Goal: Task Accomplishment & Management: Manage account settings

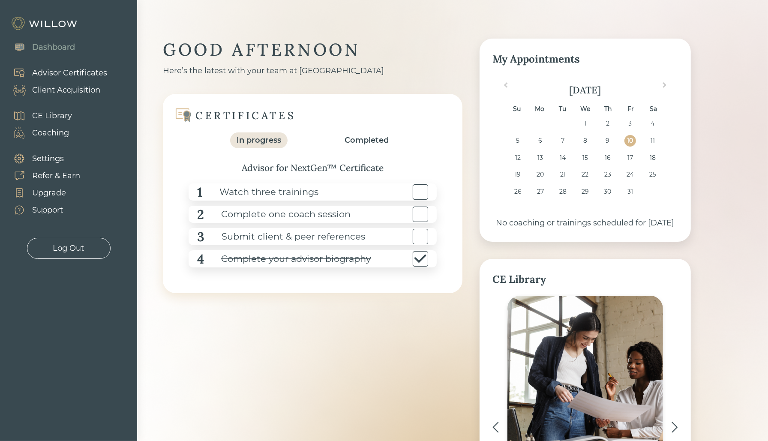
click at [69, 90] on div "Client Acquisition" at bounding box center [66, 90] width 68 height 12
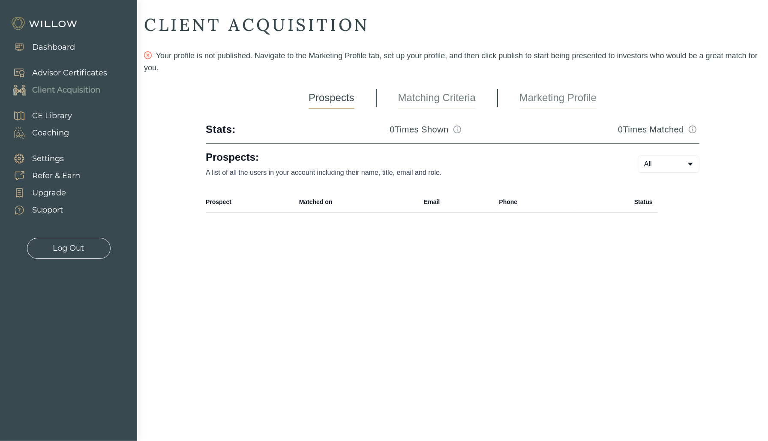
click at [419, 108] on link "Matching Criteria" at bounding box center [437, 97] width 78 height 21
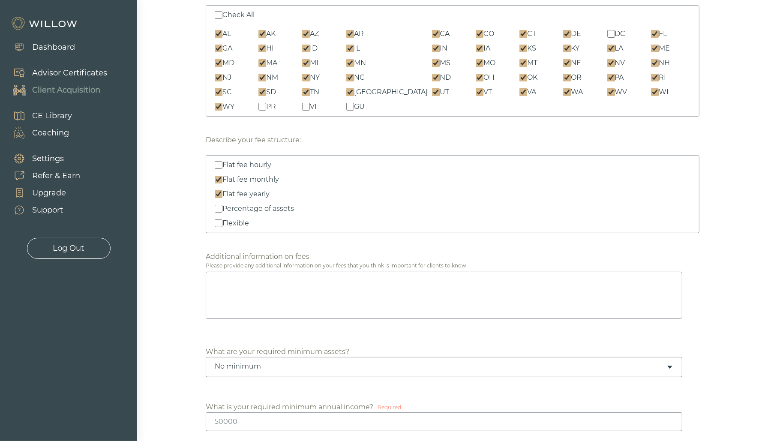
scroll to position [365, 0]
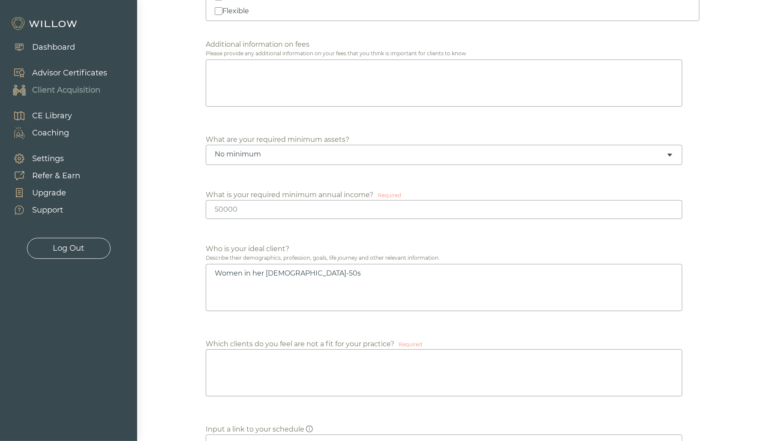
click at [315, 161] on div "No minimum" at bounding box center [444, 155] width 477 height 20
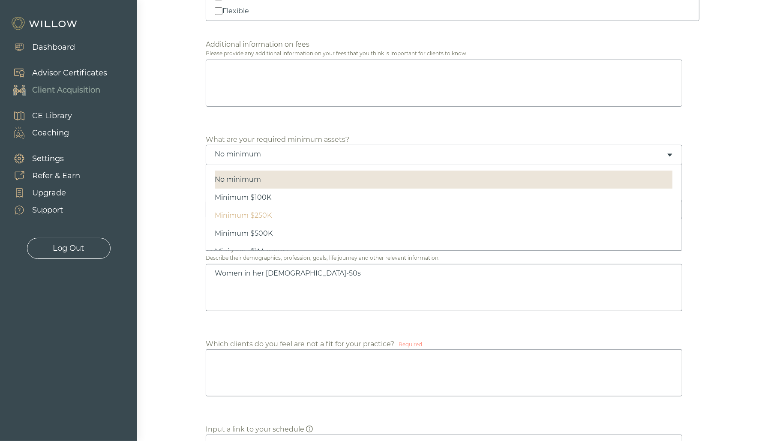
scroll to position [0, 0]
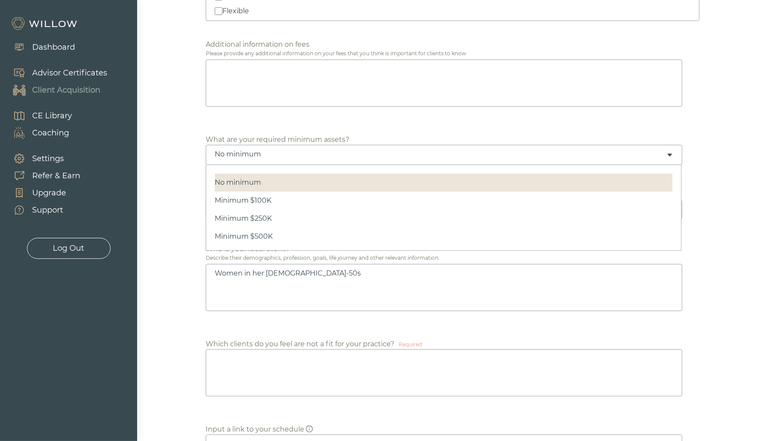
click at [344, 264] on textarea "Women in her [DEMOGRAPHIC_DATA]-50s" at bounding box center [444, 287] width 477 height 47
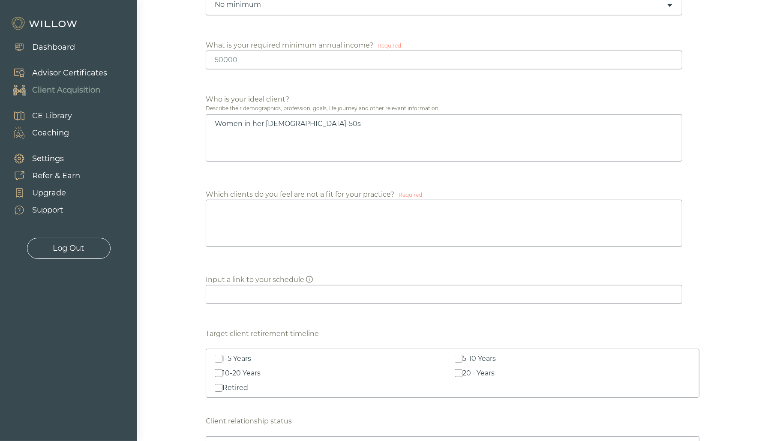
scroll to position [535, 0]
